Goal: Find specific page/section: Find specific page/section

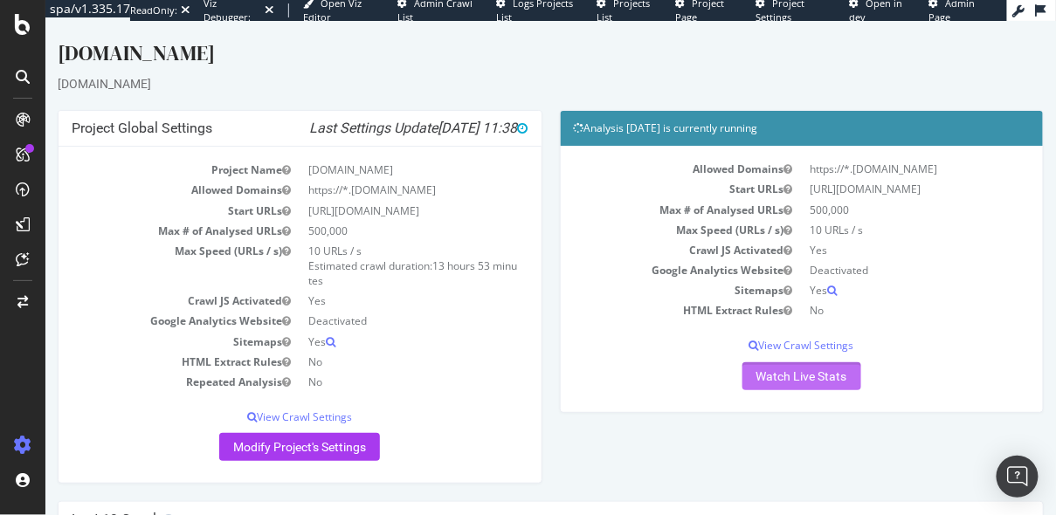
click at [779, 380] on link "Watch Live Stats" at bounding box center [801, 376] width 119 height 28
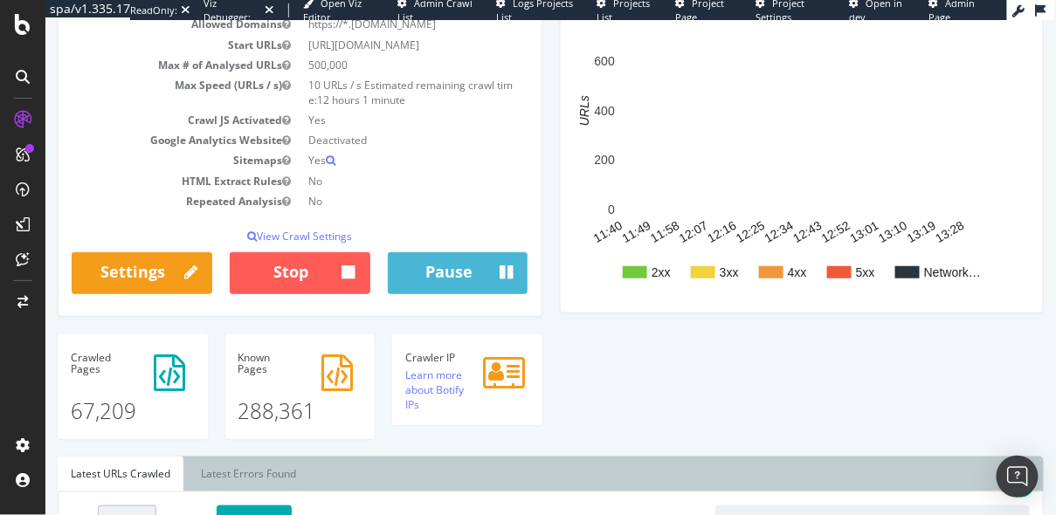
scroll to position [233, 0]
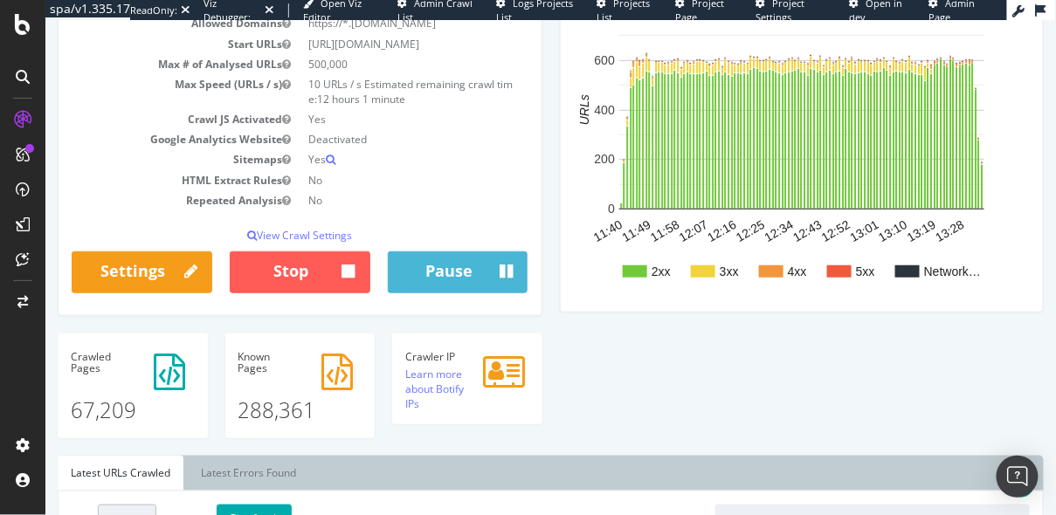
click at [548, 291] on div "Analysis Settings Project Name [DOMAIN_NAME] Allowed Domains https://*.[DOMAIN_…" at bounding box center [299, 137] width 502 height 390
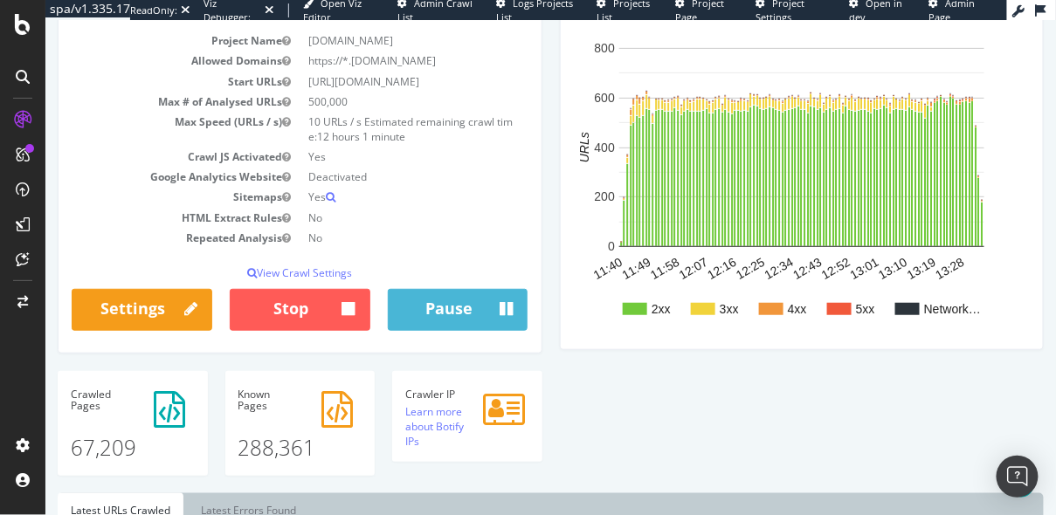
scroll to position [0, 0]
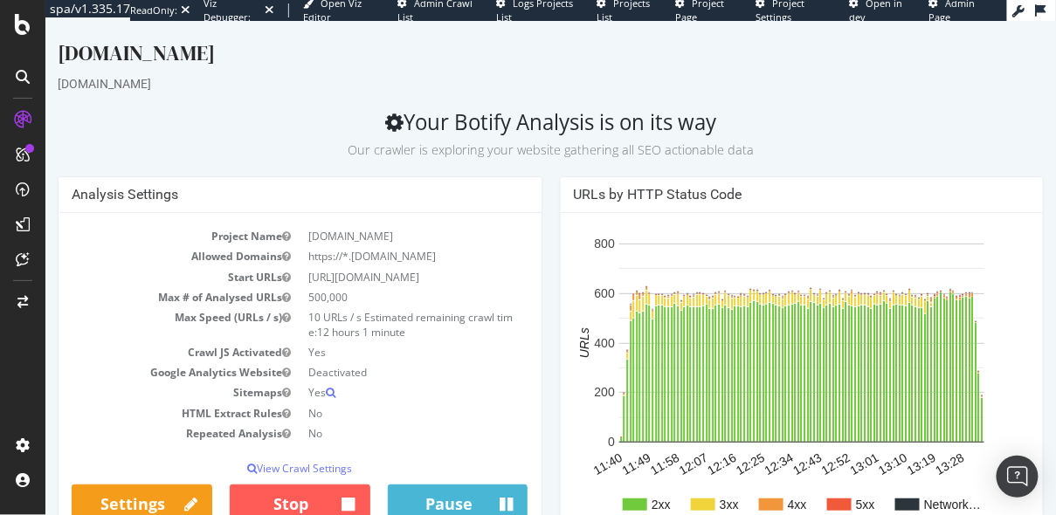
click at [548, 291] on div "Analysis Settings Project Name [DOMAIN_NAME] Allowed Domains https://*.[DOMAIN_…" at bounding box center [299, 371] width 502 height 390
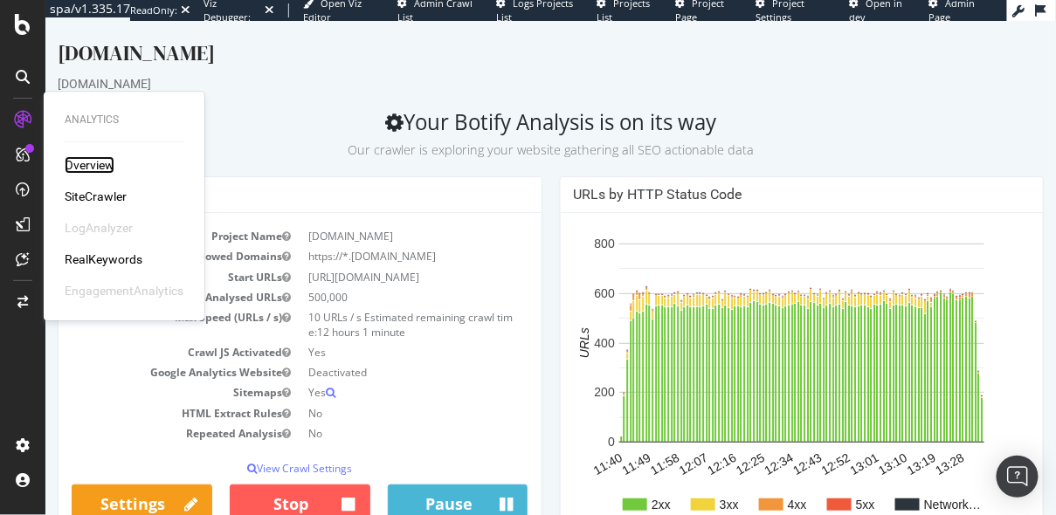
click at [88, 167] on div "Overview" at bounding box center [90, 164] width 50 height 17
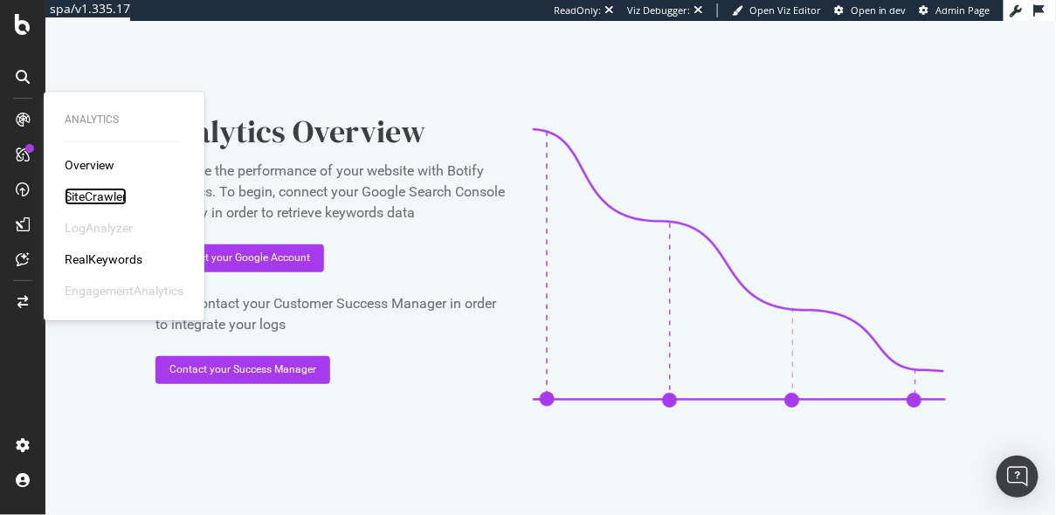
click at [92, 194] on div "SiteCrawler" at bounding box center [96, 196] width 62 height 17
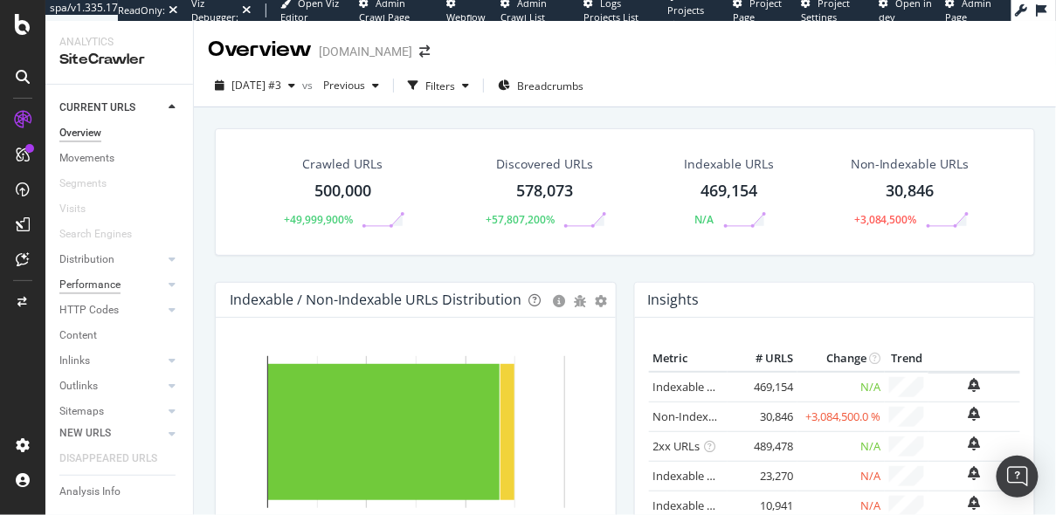
click at [93, 280] on div "Performance" at bounding box center [89, 285] width 61 height 18
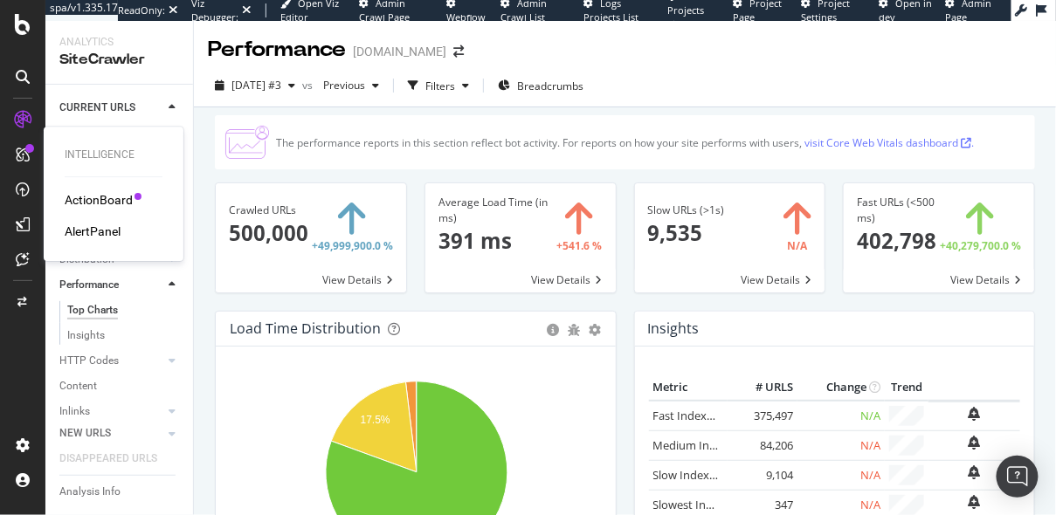
click at [91, 201] on div "ActionBoard" at bounding box center [99, 199] width 68 height 17
